Goal: Transaction & Acquisition: Purchase product/service

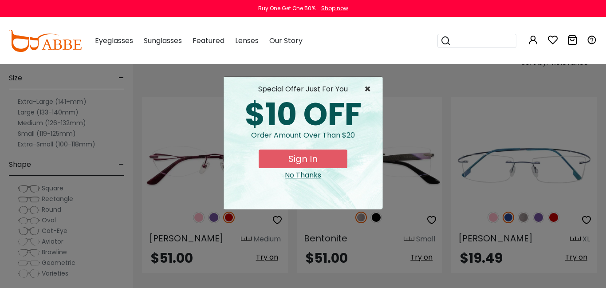
scroll to position [136, 0]
click at [368, 91] on span "×" at bounding box center [369, 89] width 11 height 11
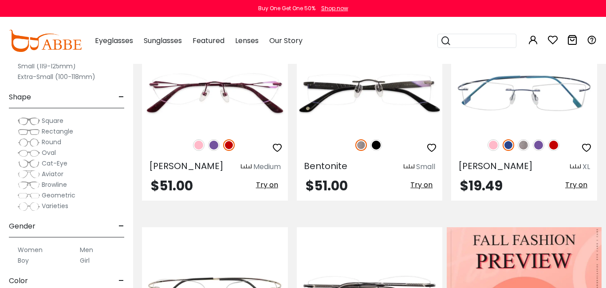
scroll to position [216, 0]
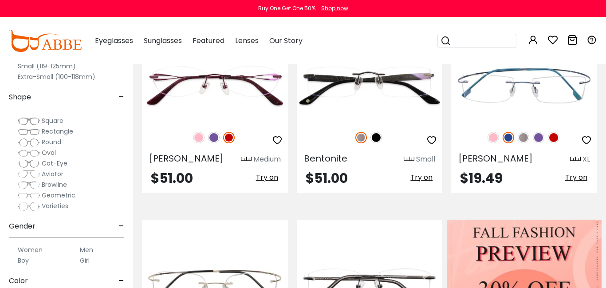
click at [87, 250] on label "Men" at bounding box center [86, 250] width 13 height 11
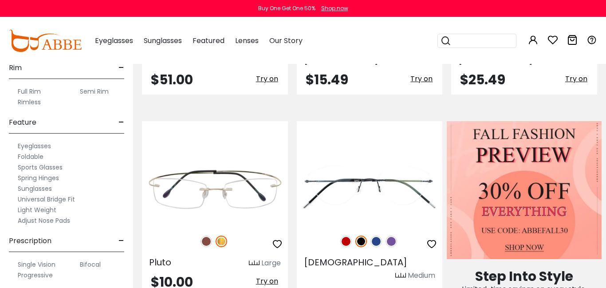
scroll to position [318, 0]
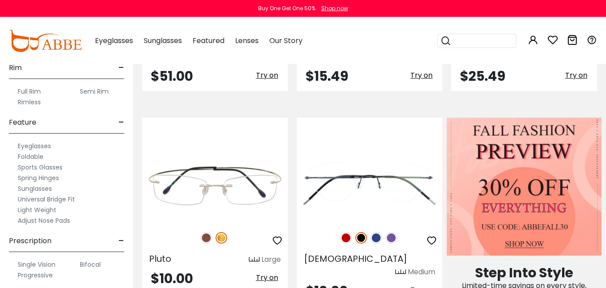
click at [33, 274] on label "Progressive" at bounding box center [35, 275] width 35 height 11
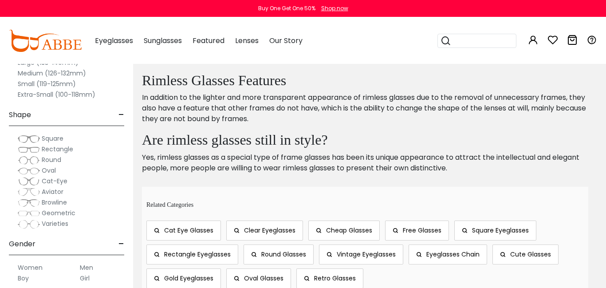
scroll to position [998, 0]
